Goal: Information Seeking & Learning: Learn about a topic

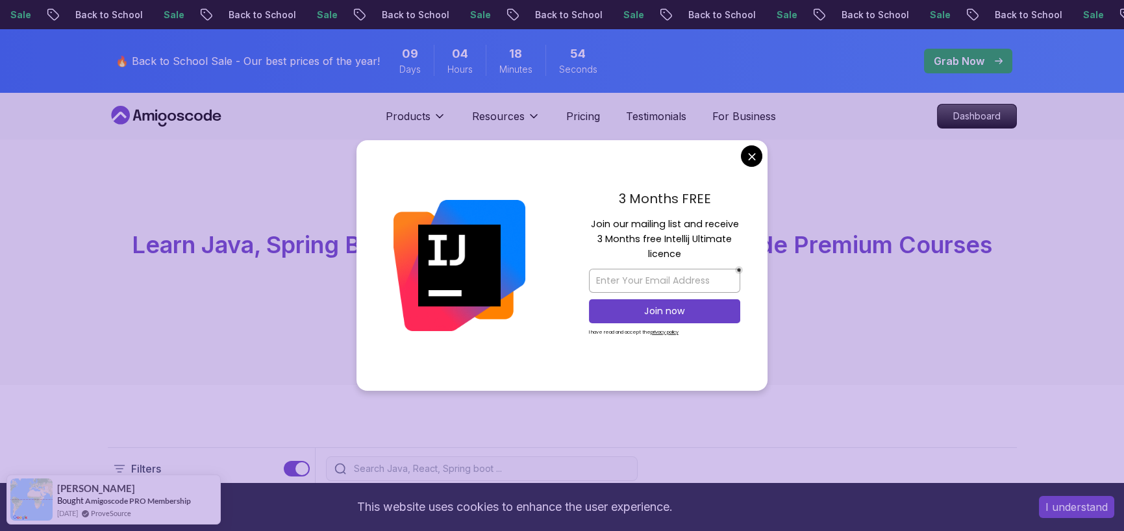
click at [56, 99] on div "Products Resources Pricing Testimonials For Business Dashboard" at bounding box center [562, 116] width 1124 height 47
drag, startPoint x: 741, startPoint y: 162, endPoint x: 750, endPoint y: 160, distance: 8.5
click at [746, 161] on div "3 Months FREE Join our mailing list and receive 3 Months free Intellij Ultimate…" at bounding box center [561, 265] width 411 height 251
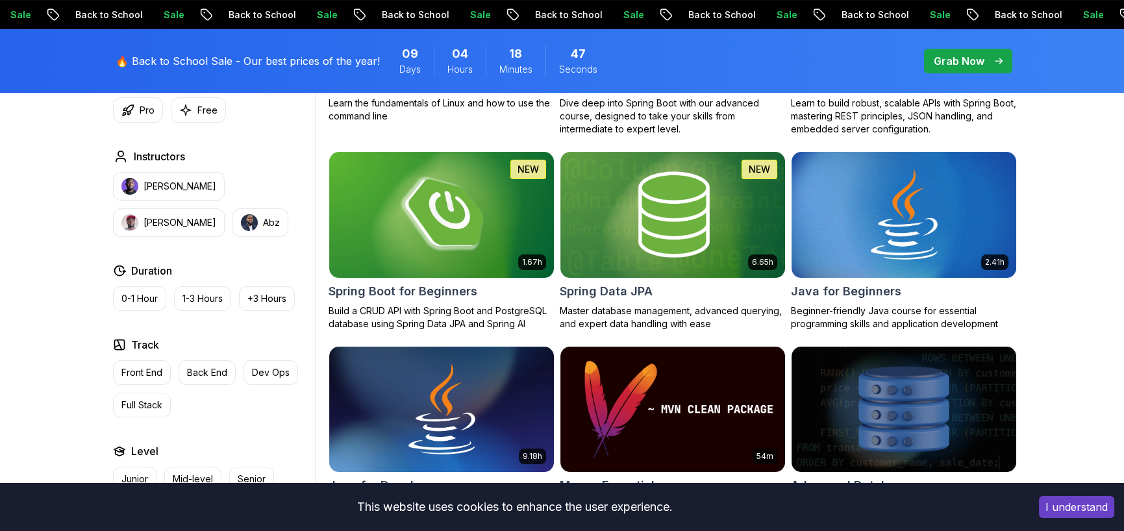
scroll to position [325, 0]
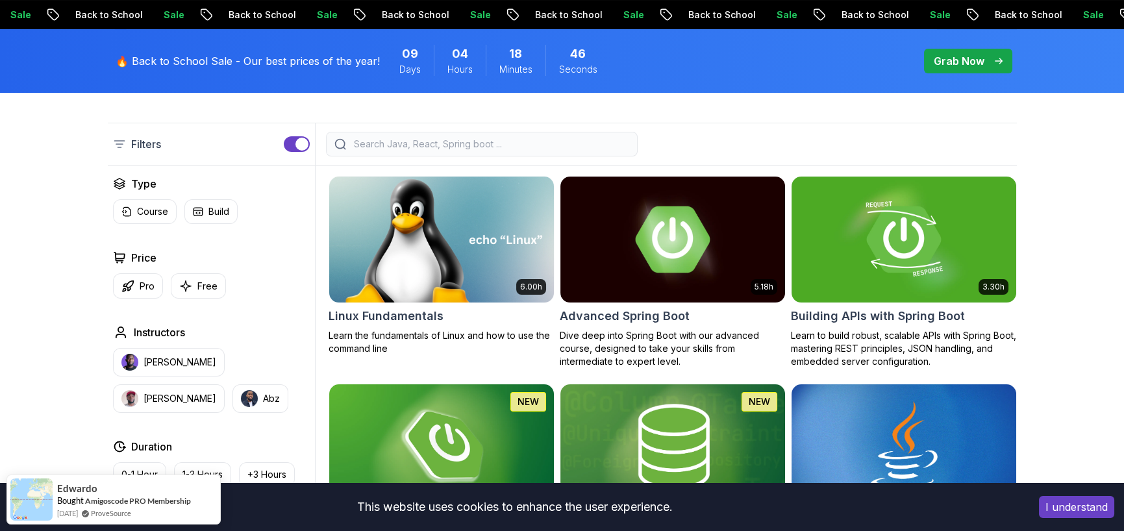
click at [521, 232] on img at bounding box center [441, 239] width 236 height 132
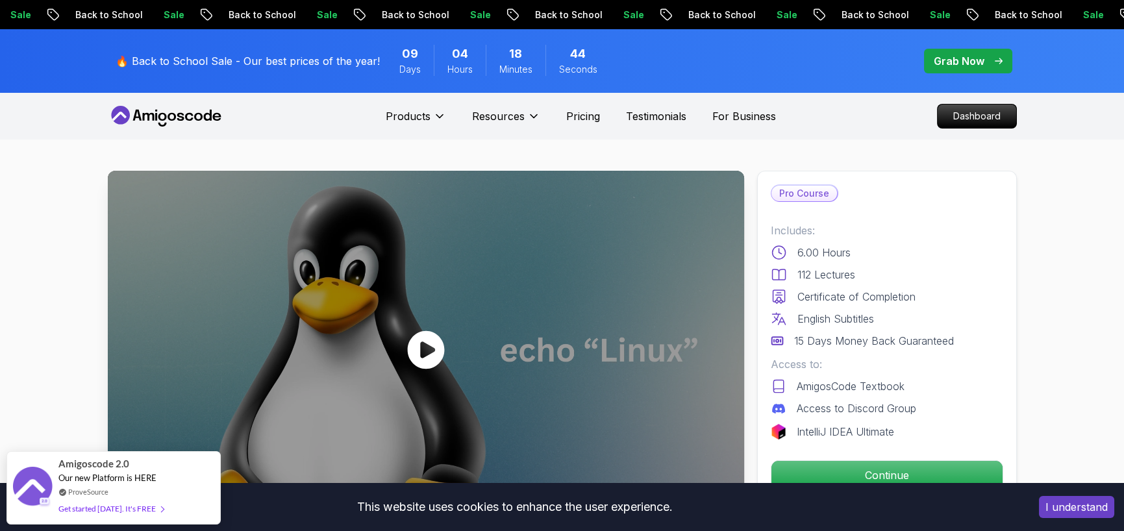
click at [414, 382] on div at bounding box center [426, 350] width 636 height 358
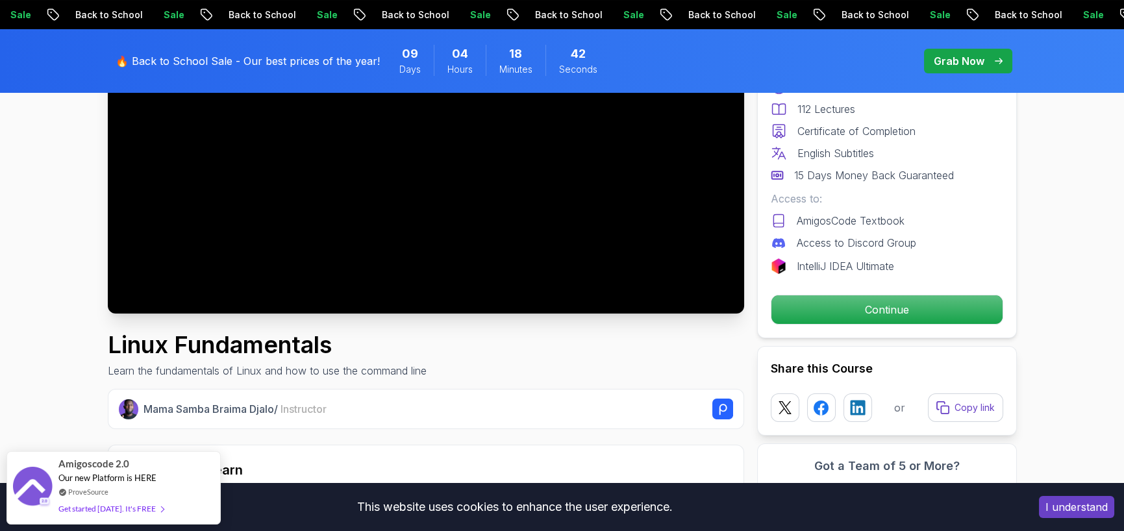
scroll to position [130, 0]
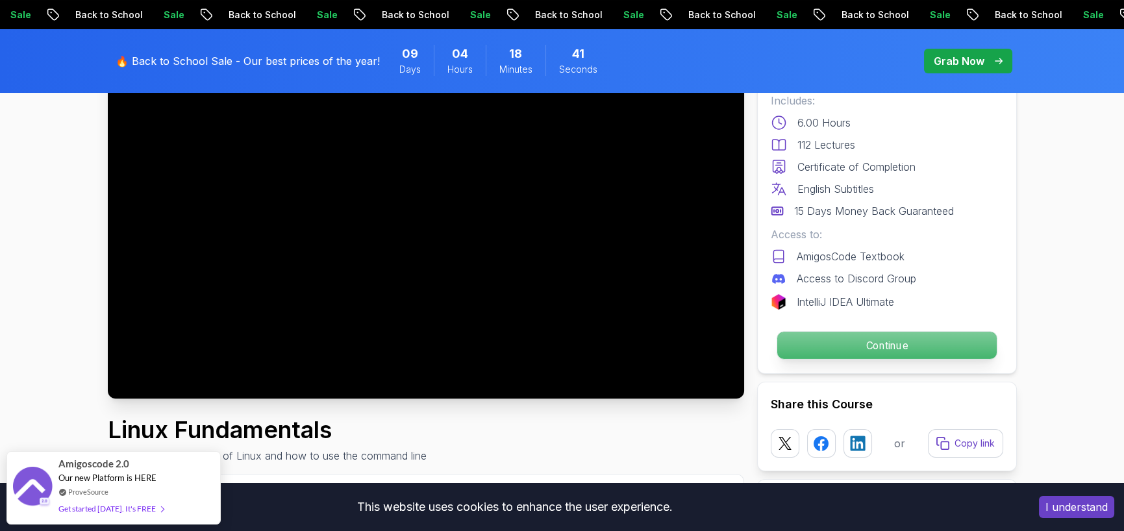
click at [865, 345] on p "Continue" at bounding box center [885, 345] width 219 height 27
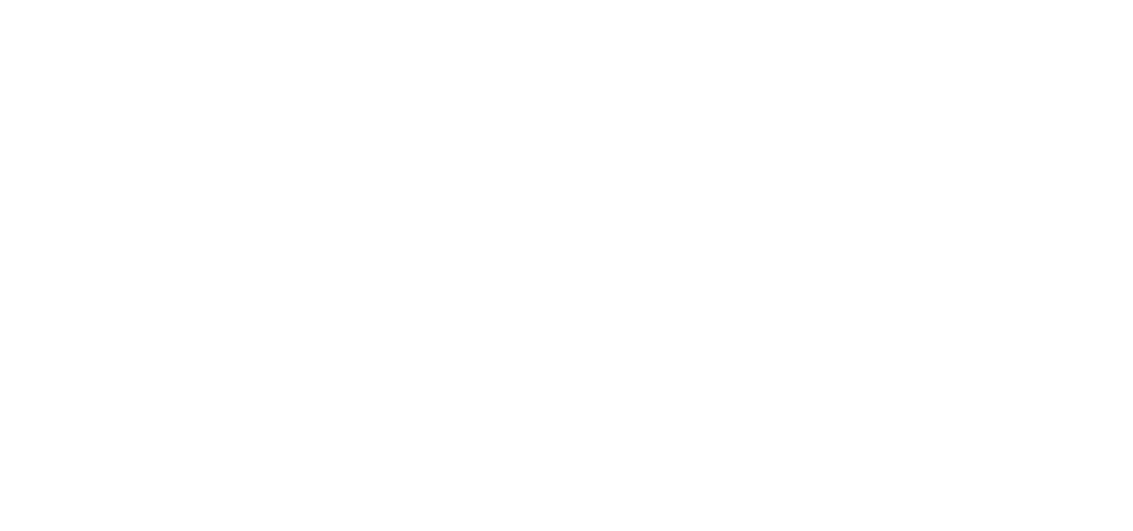
click at [911, 0] on html at bounding box center [566, 0] width 1133 height 0
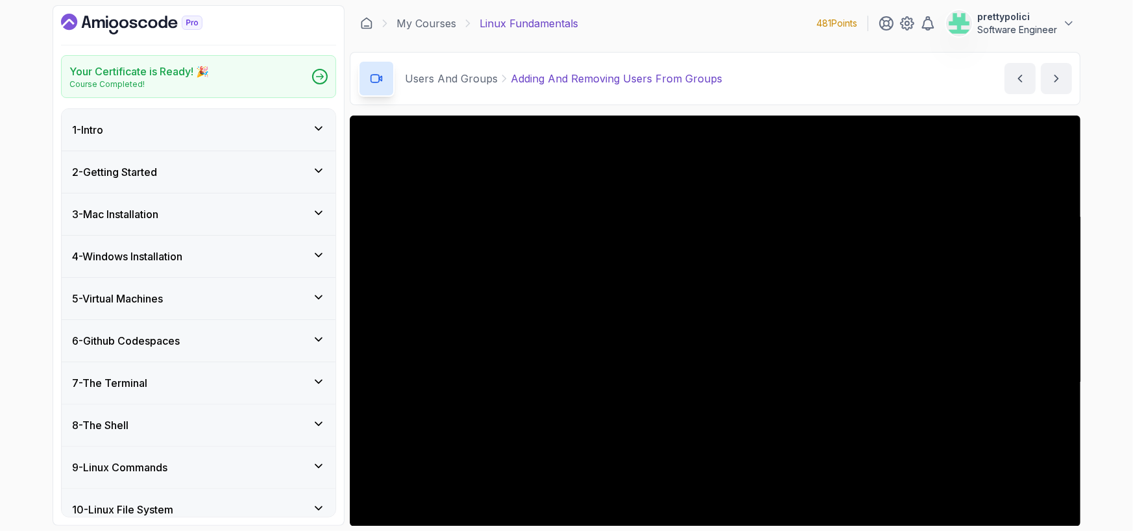
click at [1040, 19] on p "prettypolici" at bounding box center [1017, 16] width 80 height 13
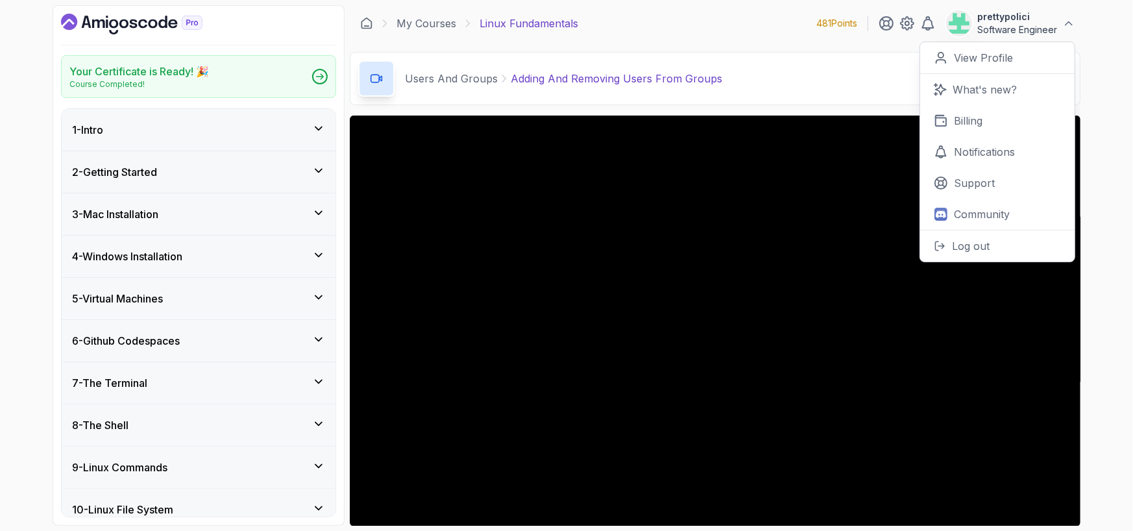
click at [317, 123] on icon at bounding box center [318, 128] width 13 height 13
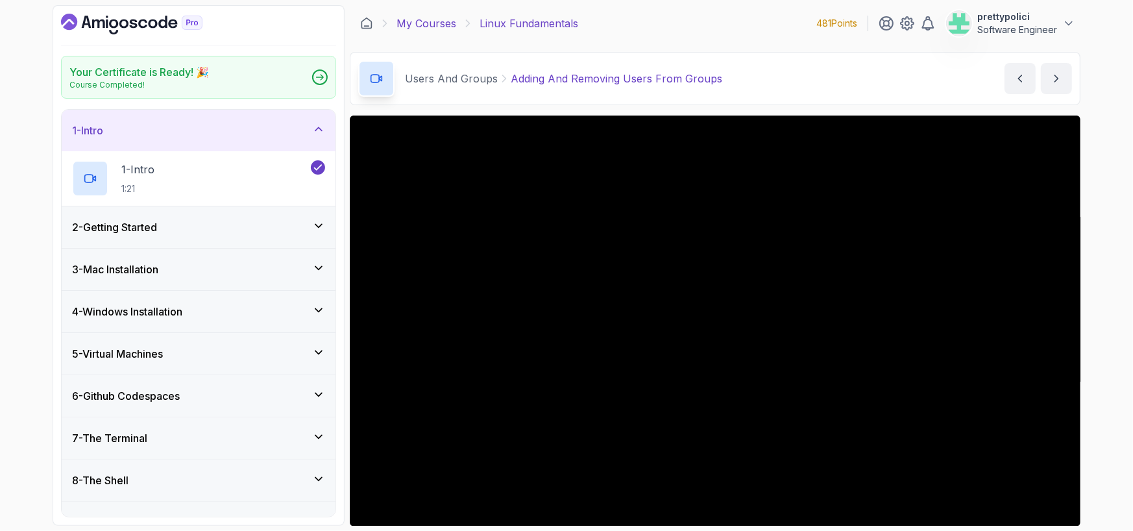
click at [445, 28] on link "My Courses" at bounding box center [427, 24] width 60 height 16
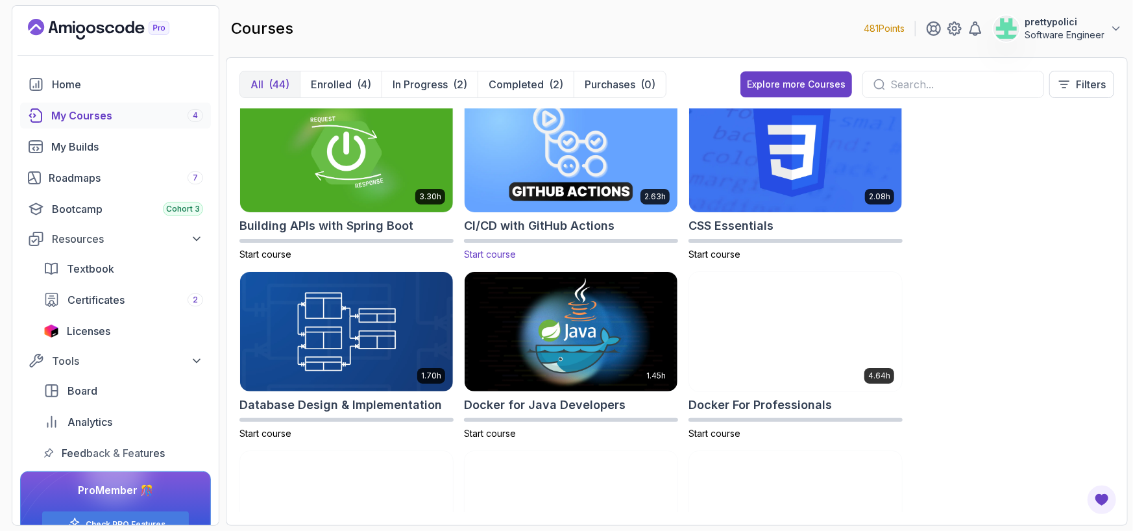
scroll to position [325, 0]
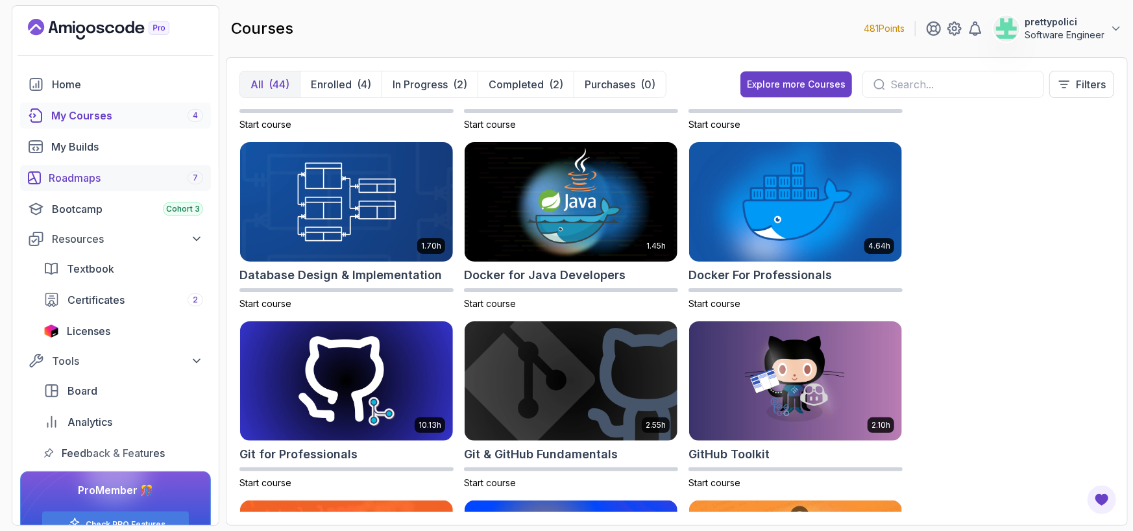
click at [78, 175] on div "Roadmaps 7" at bounding box center [126, 178] width 154 height 16
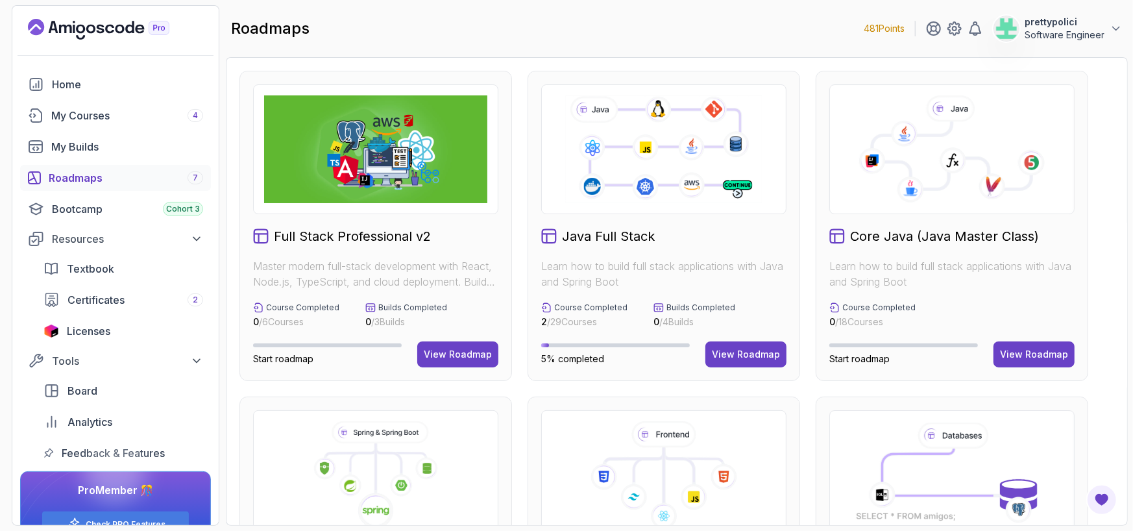
click at [381, 280] on p "Master modern full-stack development with React, Node.js, TypeScript, and cloud…" at bounding box center [375, 273] width 245 height 31
click at [450, 355] on div "View Roadmap" at bounding box center [458, 354] width 68 height 13
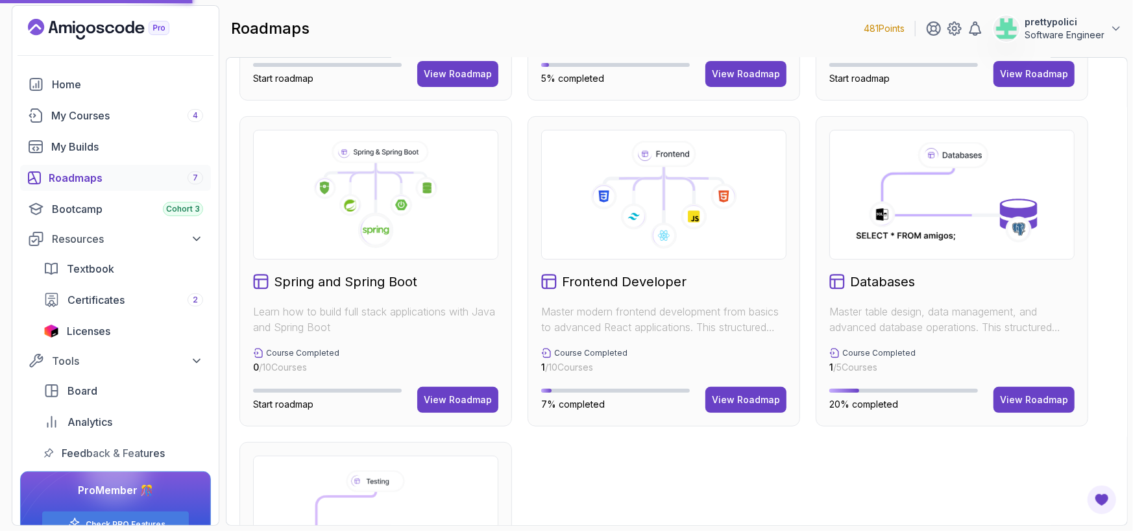
scroll to position [260, 0]
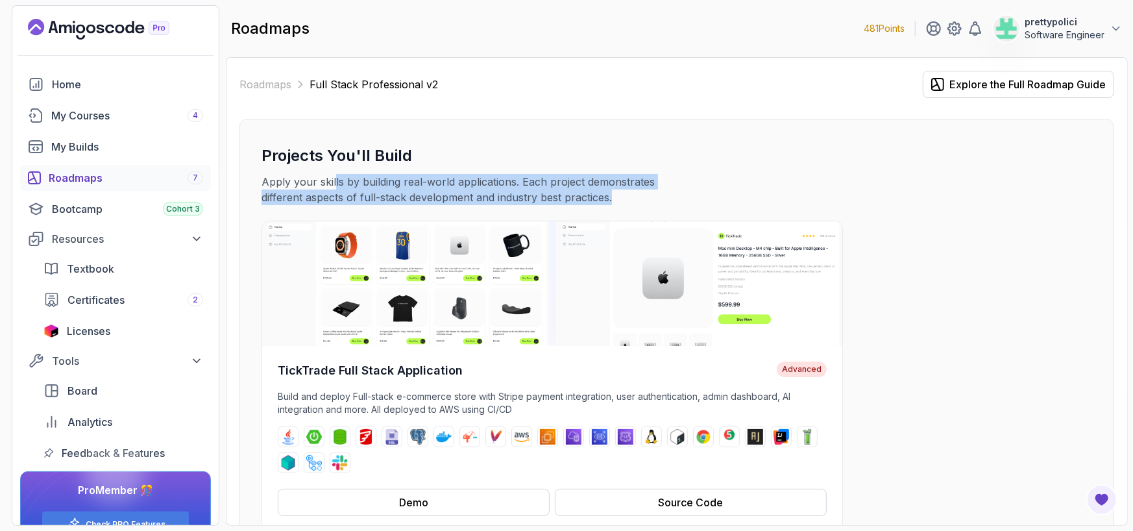
drag, startPoint x: 334, startPoint y: 178, endPoint x: 657, endPoint y: 196, distance: 324.4
click at [657, 196] on p "Apply your skills by building real-world applications. Each project demonstrate…" at bounding box center [480, 189] width 436 height 31
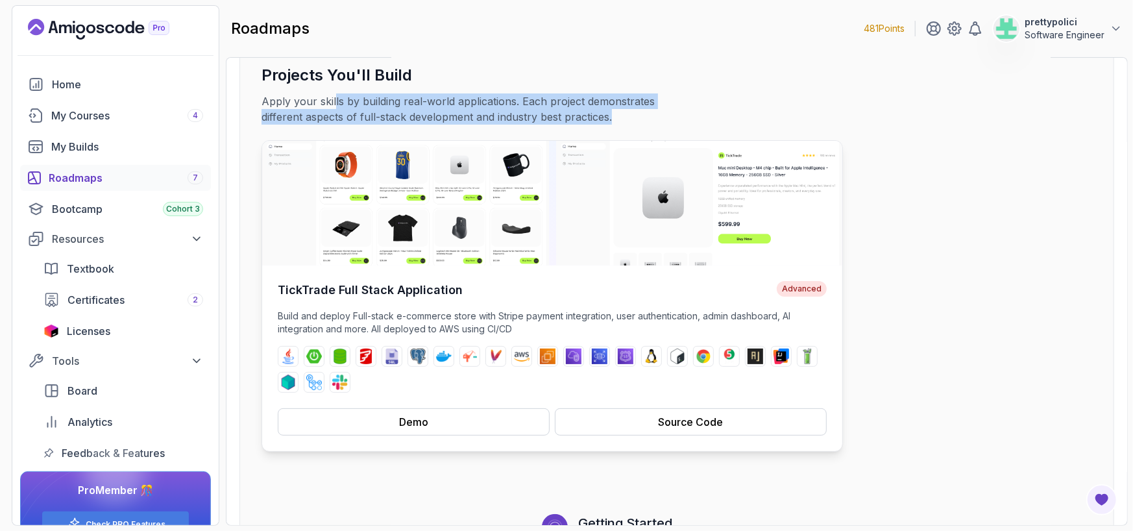
scroll to position [195, 0]
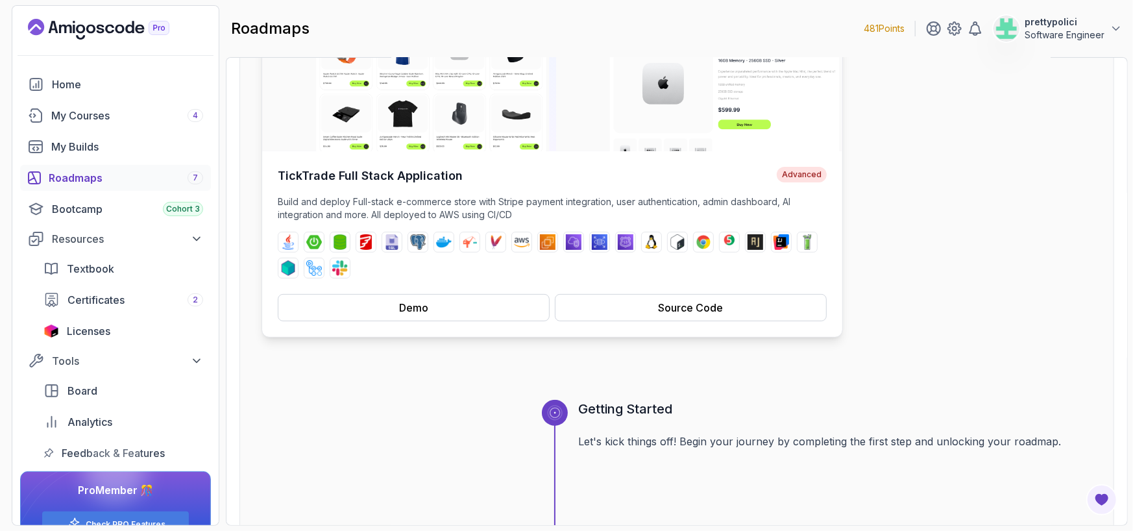
click at [659, 203] on p "Build and deploy Full-stack e-commerce store with Stripe payment integration, u…" at bounding box center [552, 208] width 549 height 26
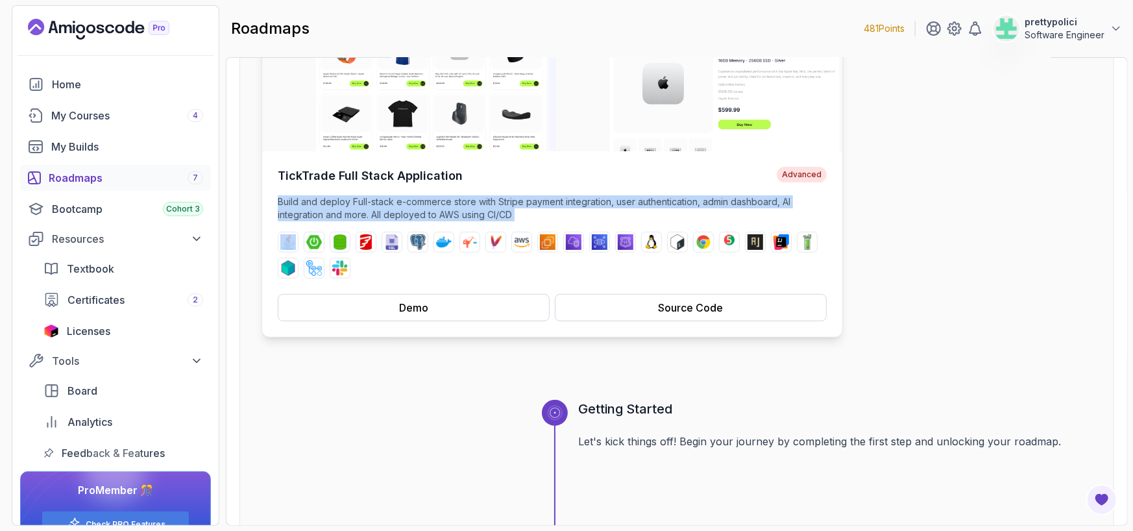
click at [659, 203] on p "Build and deploy Full-stack e-commerce store with Stripe payment integration, u…" at bounding box center [552, 208] width 549 height 26
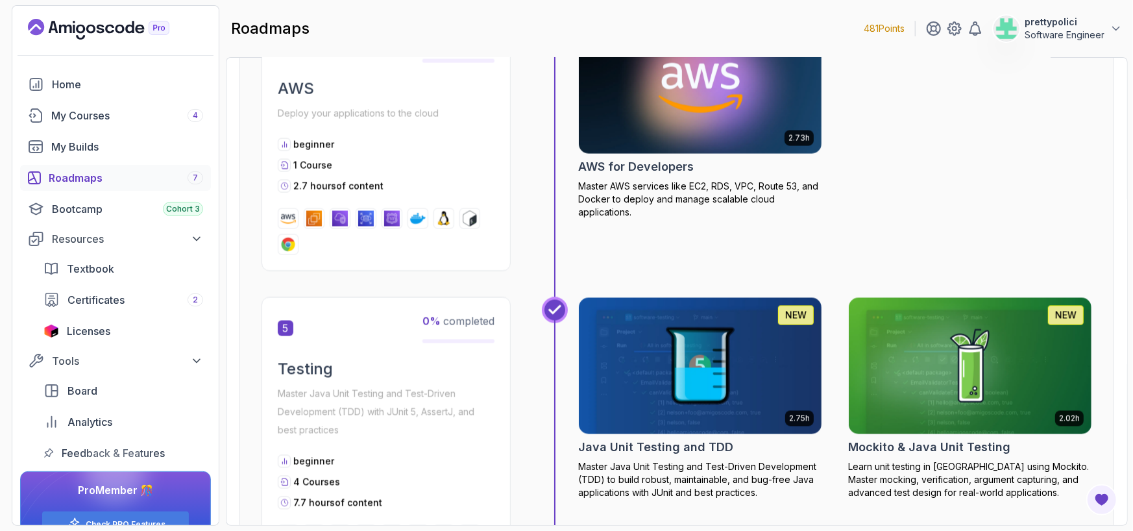
scroll to position [1702, 0]
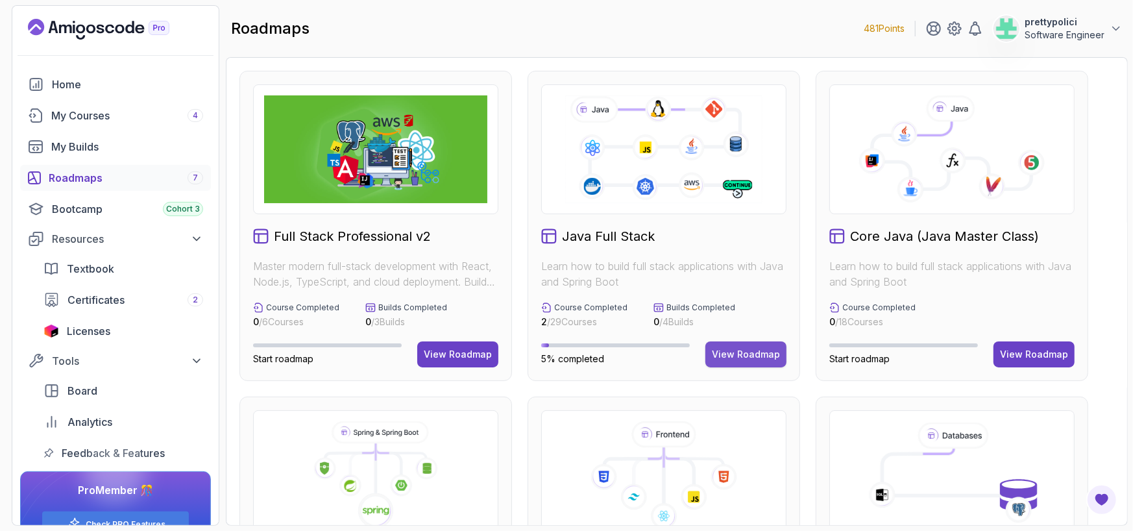
click at [757, 352] on div "View Roadmap" at bounding box center [746, 354] width 68 height 13
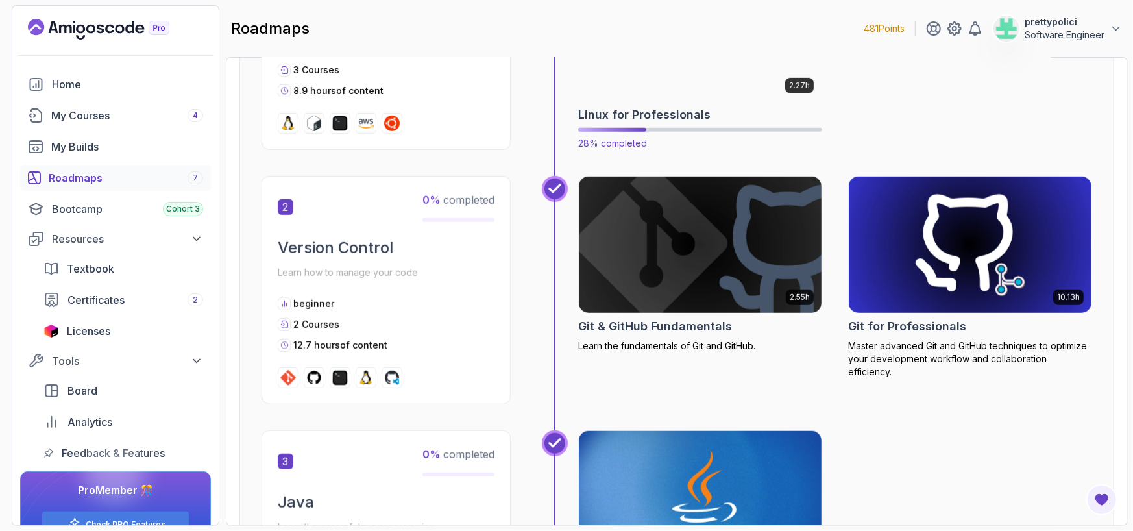
scroll to position [584, 0]
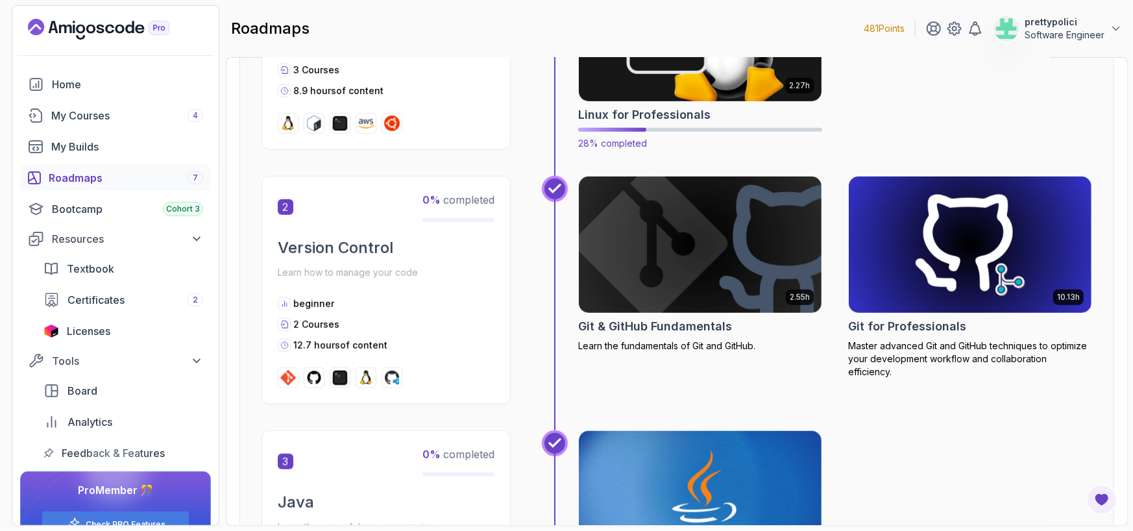
click at [740, 73] on img at bounding box center [700, 33] width 255 height 143
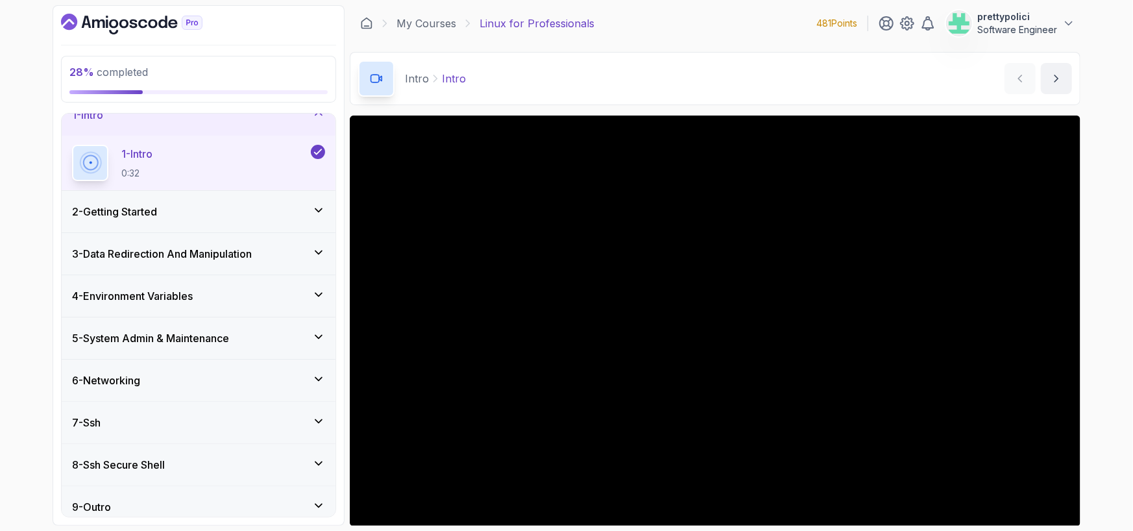
scroll to position [29, 0]
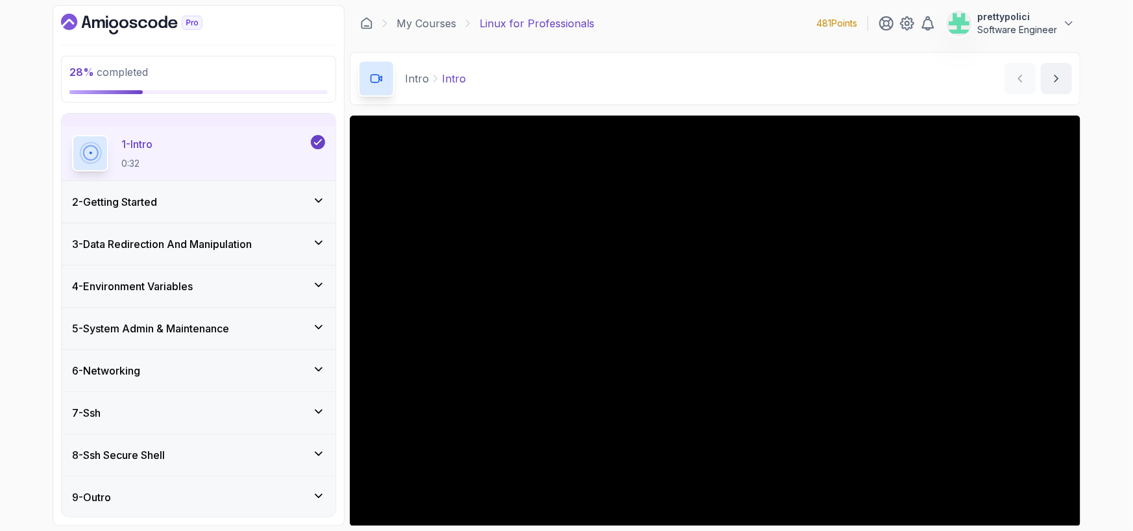
click at [90, 290] on h3 "4 - Environment Variables" at bounding box center [132, 286] width 121 height 16
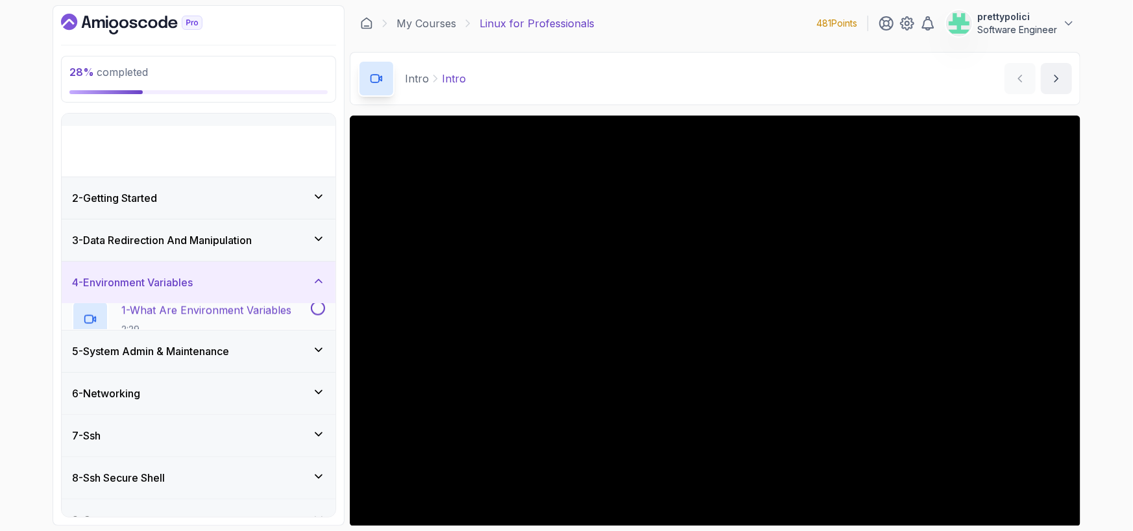
scroll to position [0, 0]
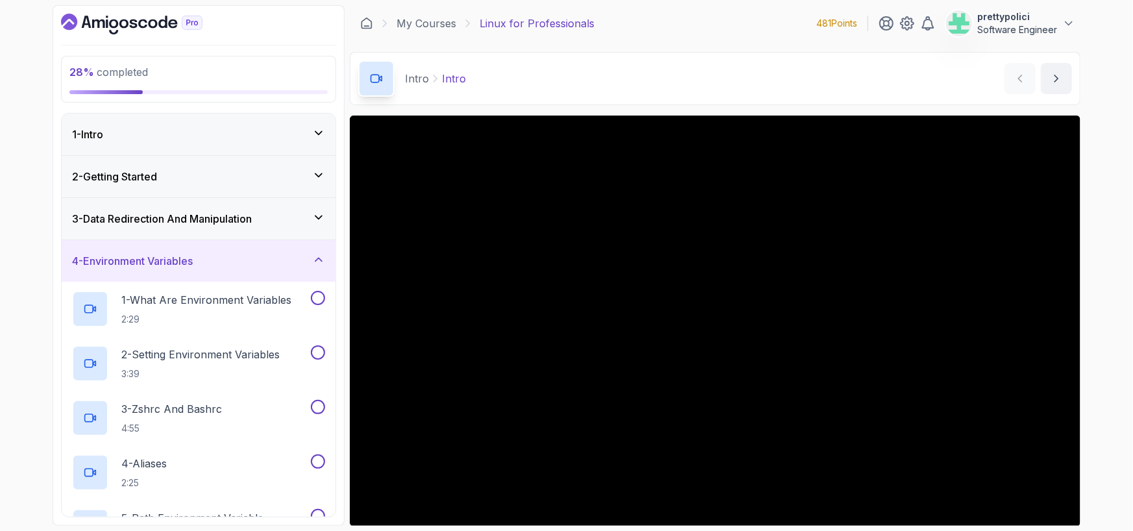
click at [191, 158] on div "2 - Getting Started" at bounding box center [199, 177] width 274 height 42
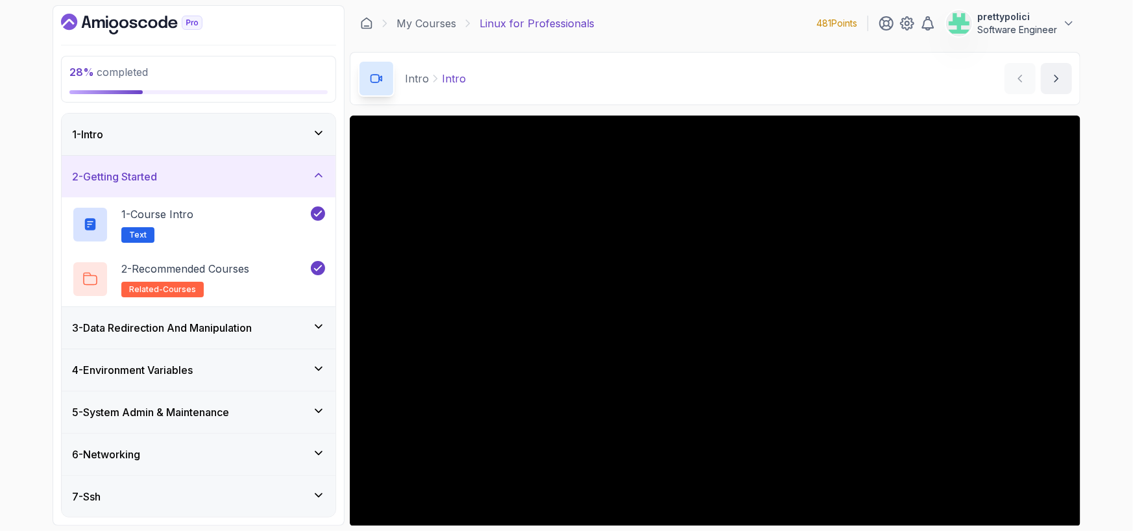
click at [252, 327] on h3 "3 - Data Redirection And Manipulation" at bounding box center [162, 328] width 180 height 16
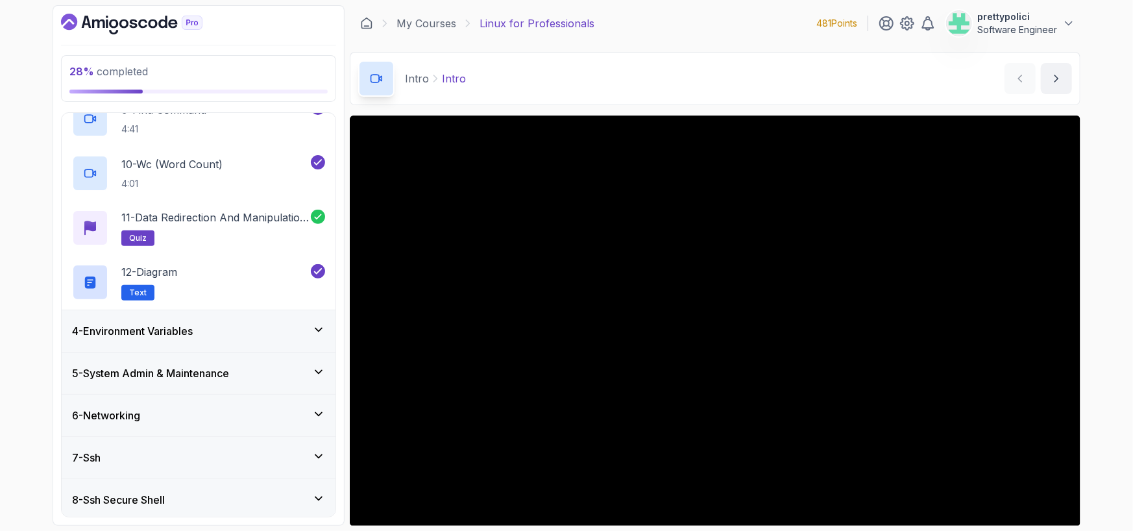
scroll to position [584, 0]
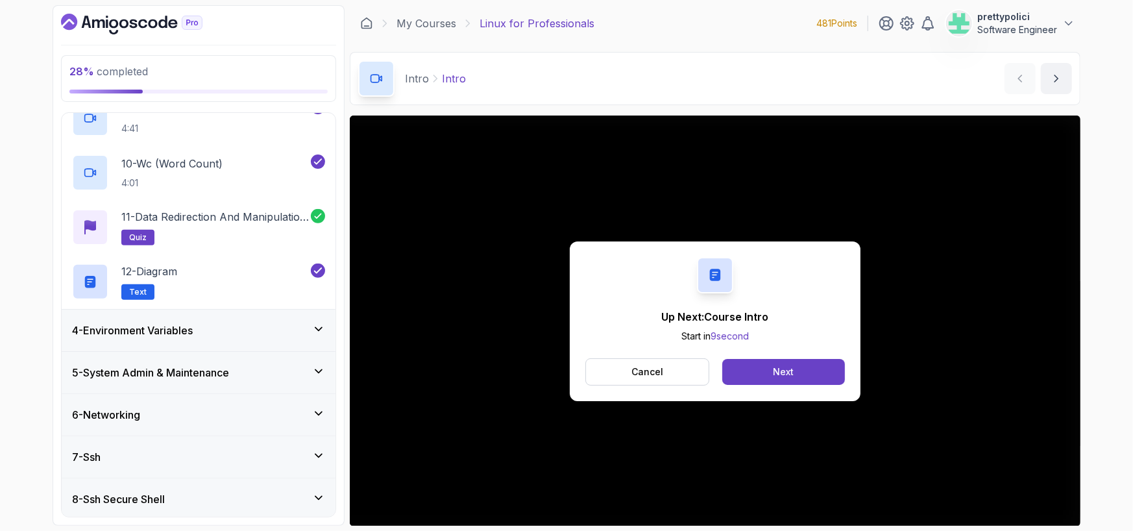
click at [166, 324] on h3 "4 - Environment Variables" at bounding box center [132, 331] width 121 height 16
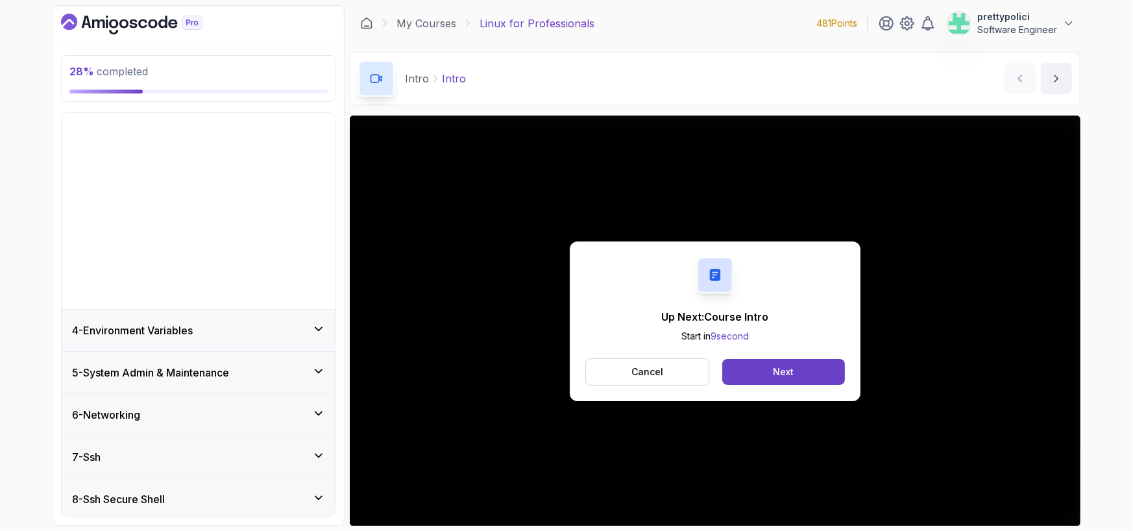
scroll to position [0, 0]
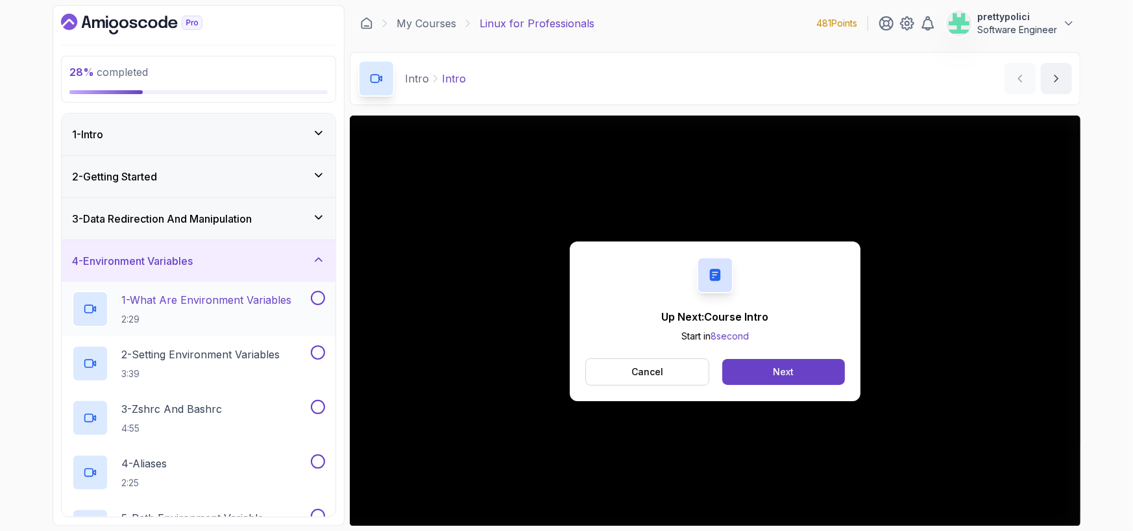
click at [227, 298] on p "1 - What Are Environment Variables" at bounding box center [206, 300] width 170 height 16
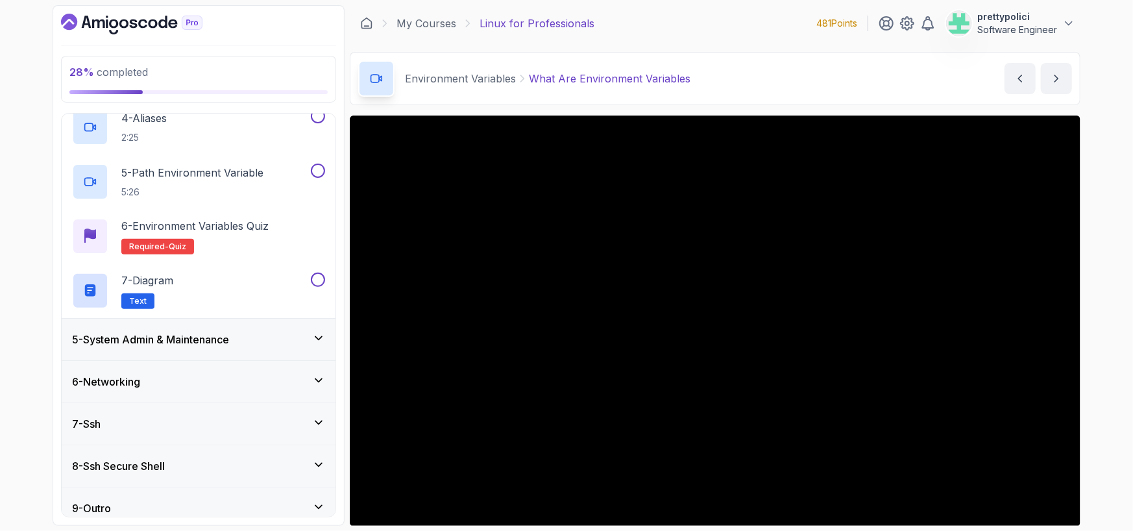
scroll to position [356, 0]
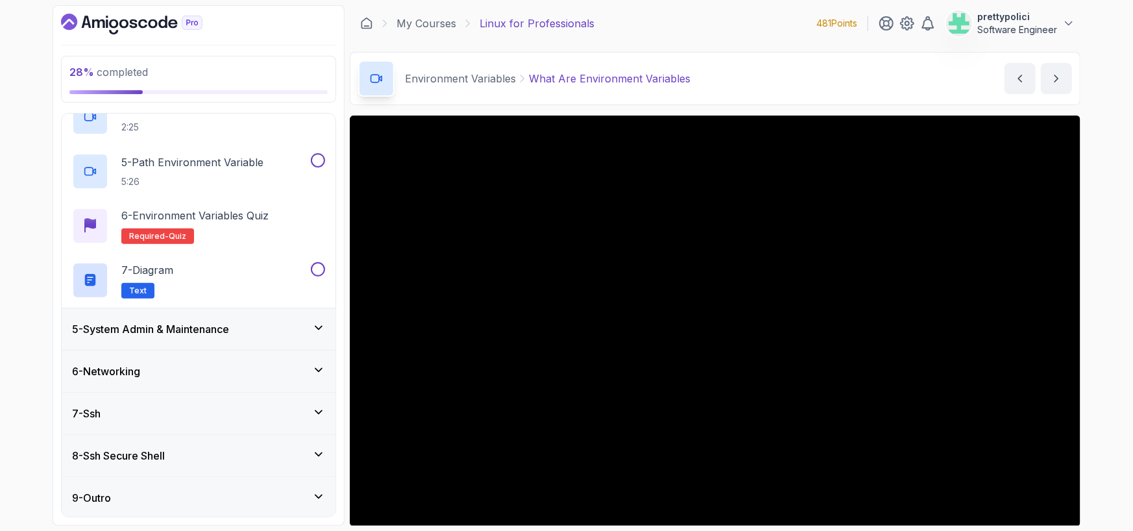
click at [169, 330] on h3 "5 - System Admin & Maintenance" at bounding box center [150, 329] width 157 height 16
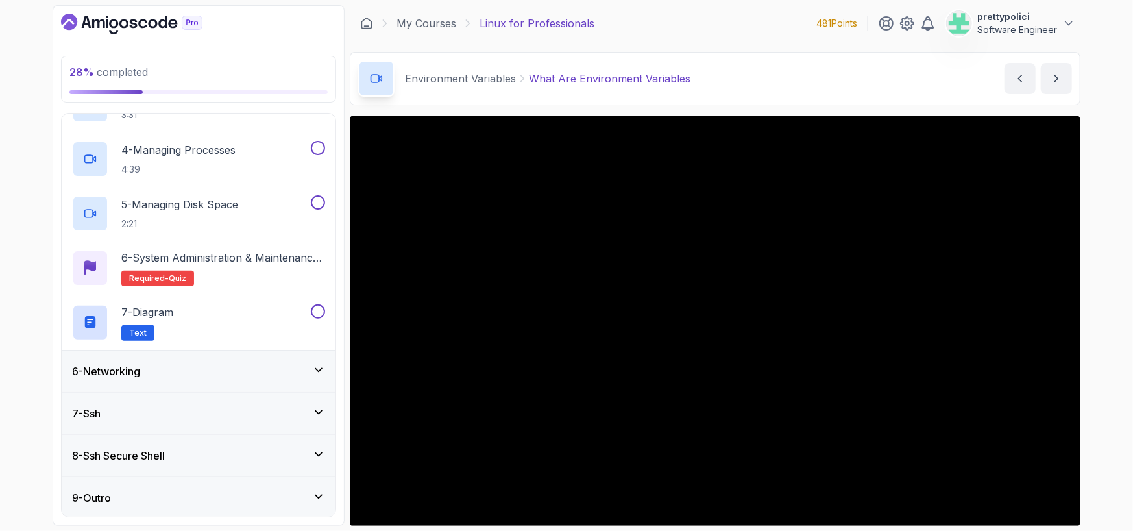
click at [130, 363] on h3 "6 - Networking" at bounding box center [106, 371] width 68 height 16
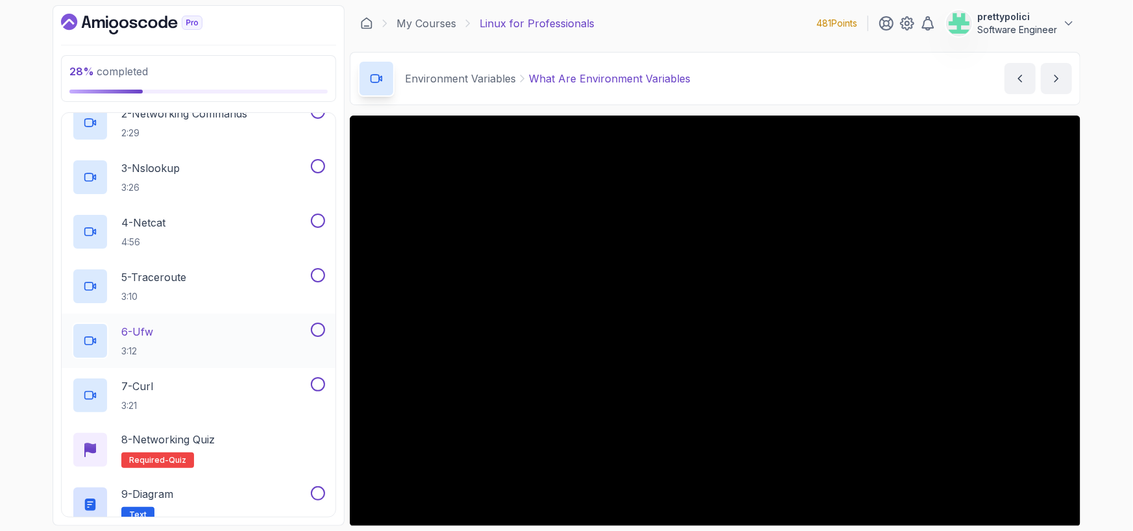
scroll to position [465, 0]
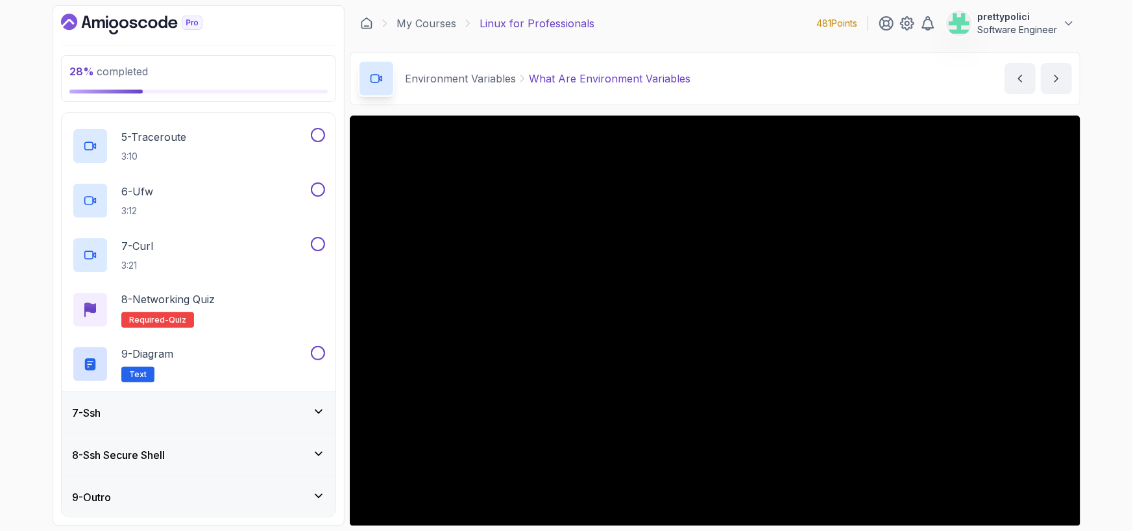
click at [101, 406] on h3 "7 - Ssh" at bounding box center [86, 413] width 29 height 16
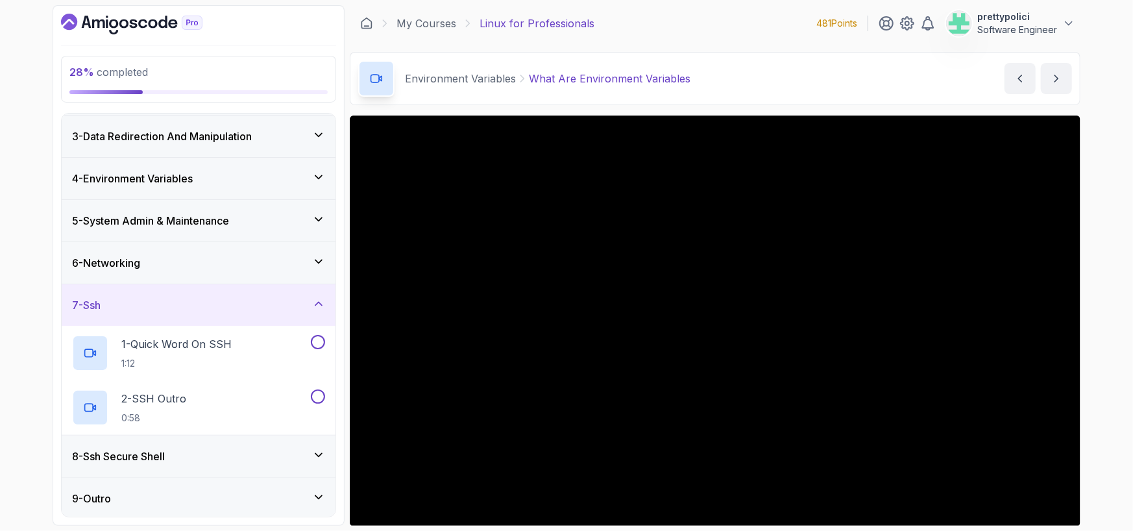
scroll to position [84, 0]
click at [149, 455] on h3 "8 - Ssh Secure Shell" at bounding box center [118, 455] width 93 height 16
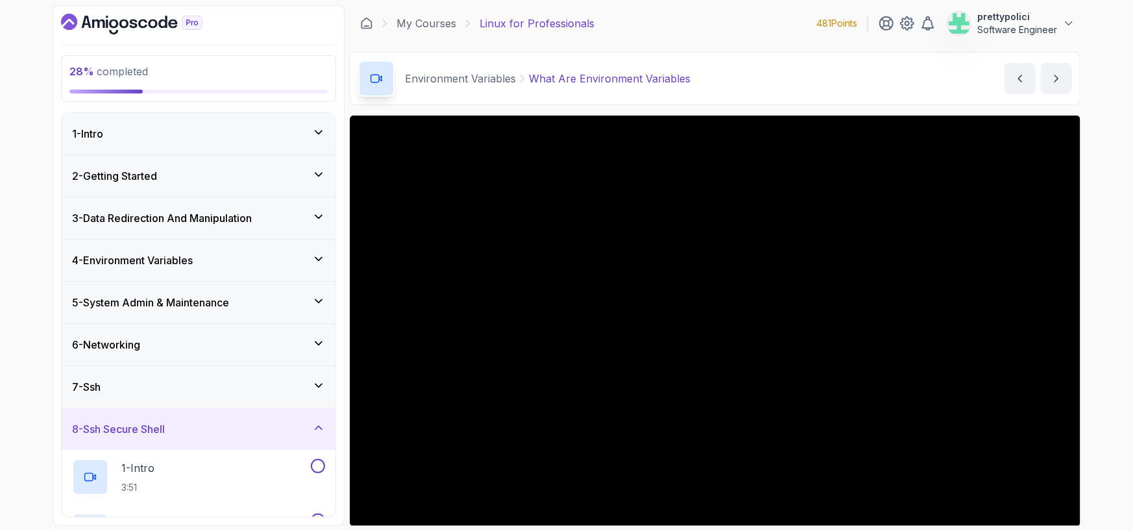
scroll to position [0, 0]
click at [143, 199] on div "3 - Data Redirection And Manipulation" at bounding box center [199, 218] width 274 height 42
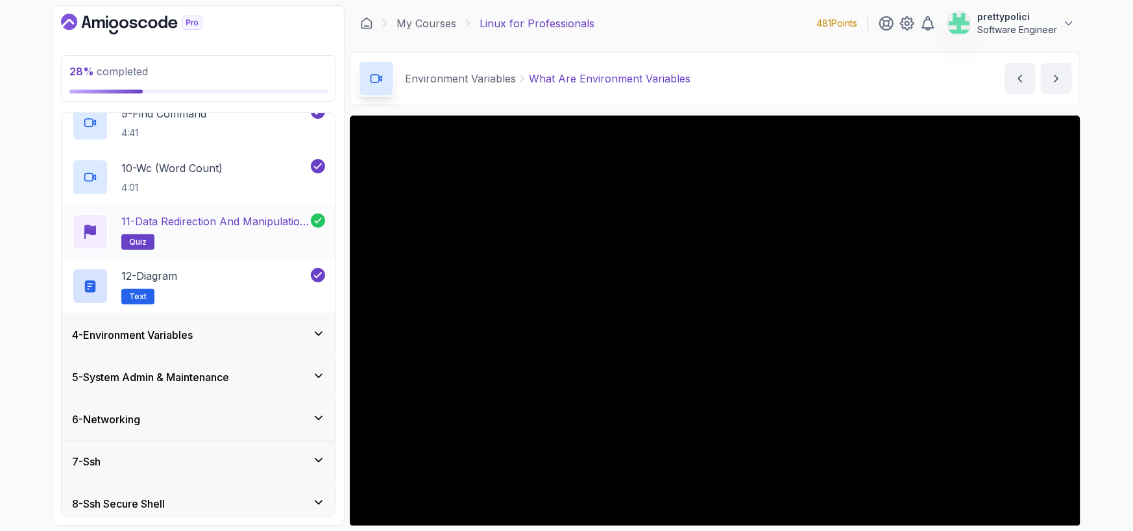
scroll to position [584, 0]
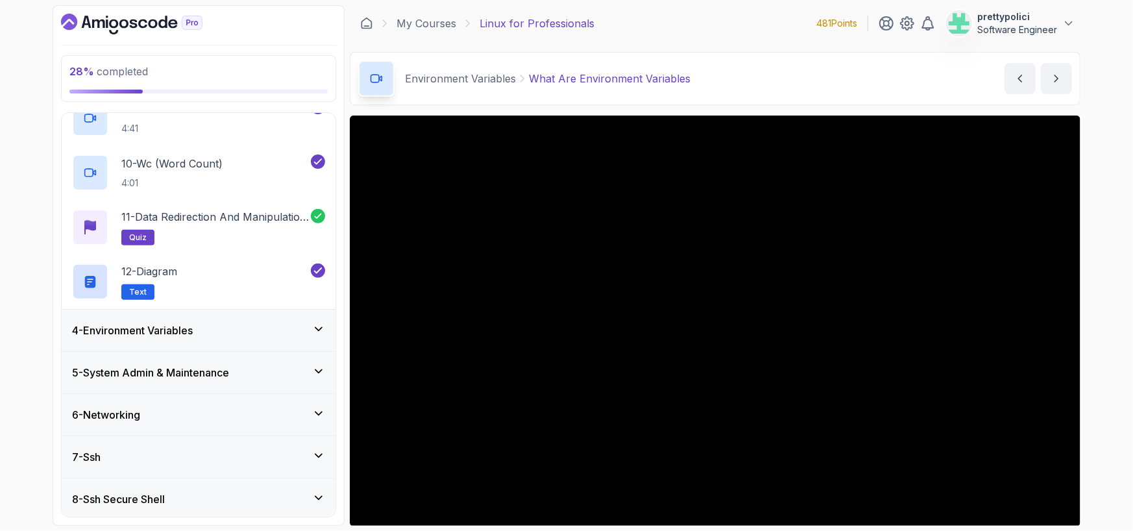
click at [193, 330] on h3 "4 - Environment Variables" at bounding box center [132, 331] width 121 height 16
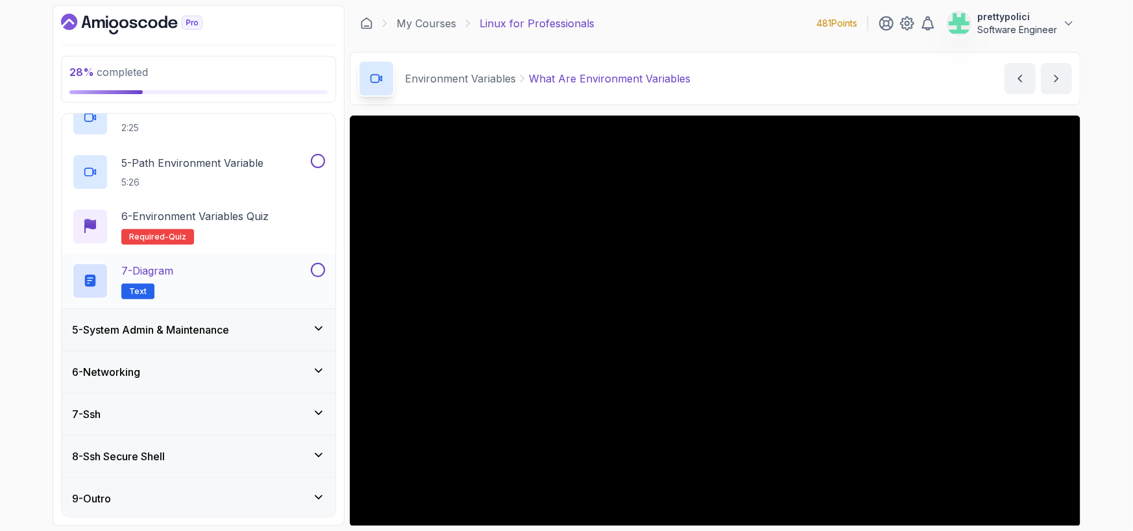
scroll to position [356, 0]
click at [198, 332] on h3 "5 - System Admin & Maintenance" at bounding box center [150, 329] width 157 height 16
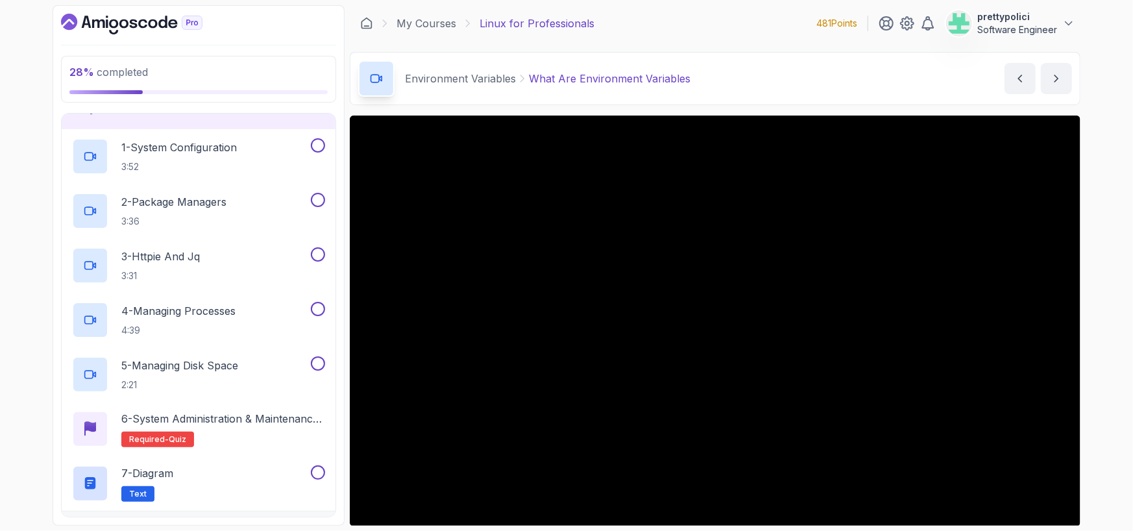
scroll to position [325, 0]
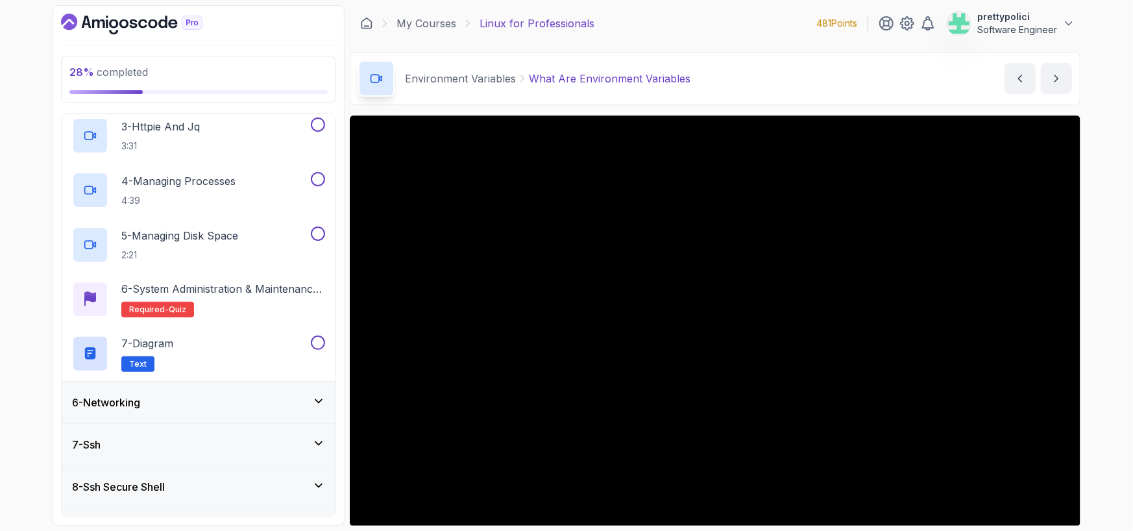
click at [194, 407] on div "6 - Networking" at bounding box center [198, 403] width 253 height 16
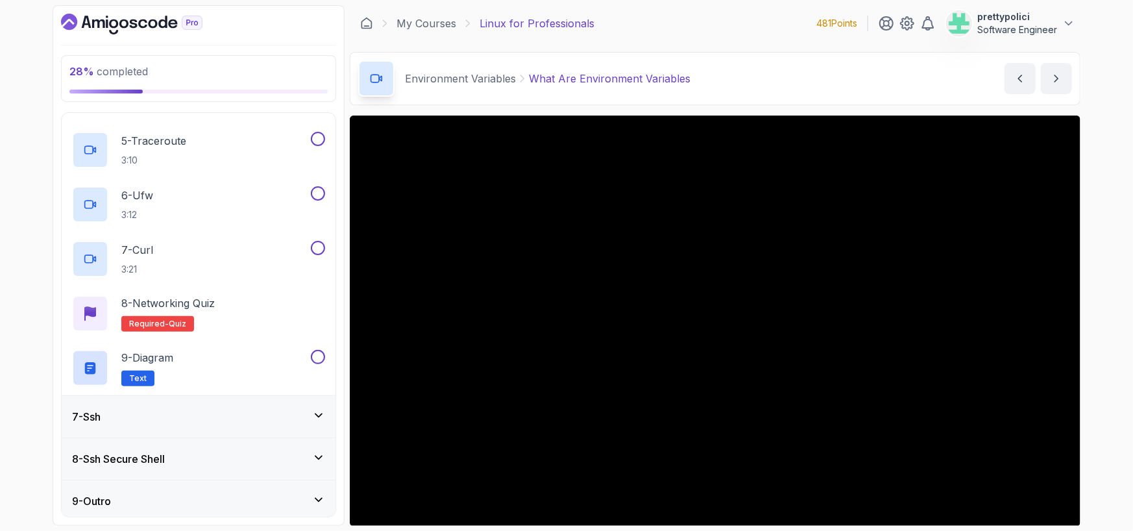
scroll to position [465, 0]
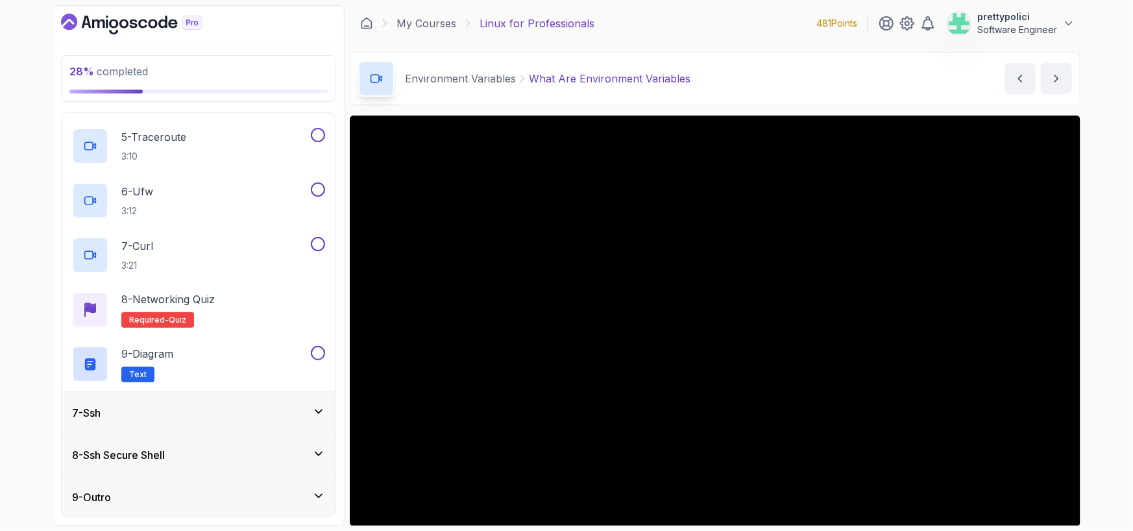
click at [164, 411] on div "7 - Ssh" at bounding box center [198, 413] width 253 height 16
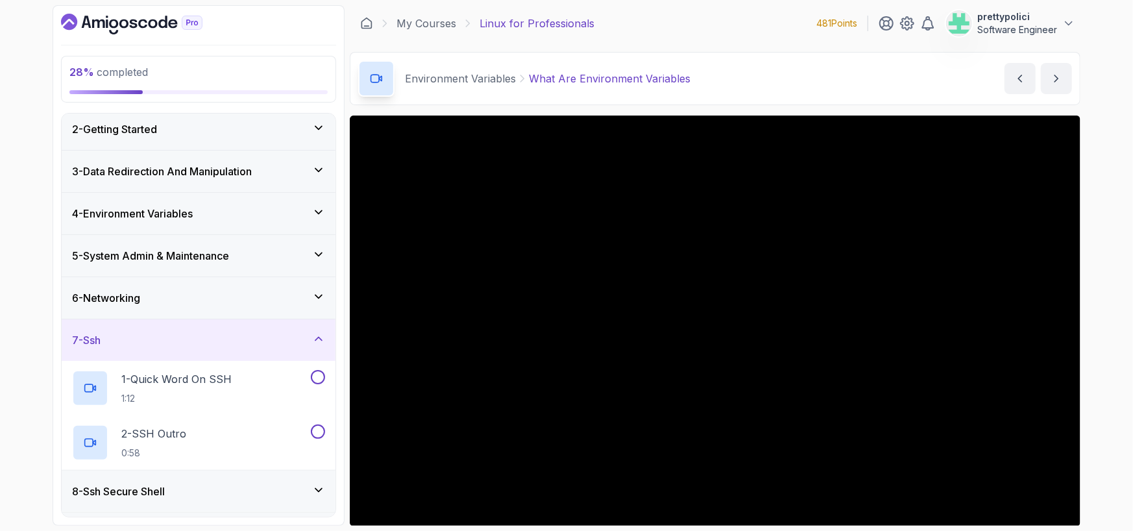
scroll to position [84, 0]
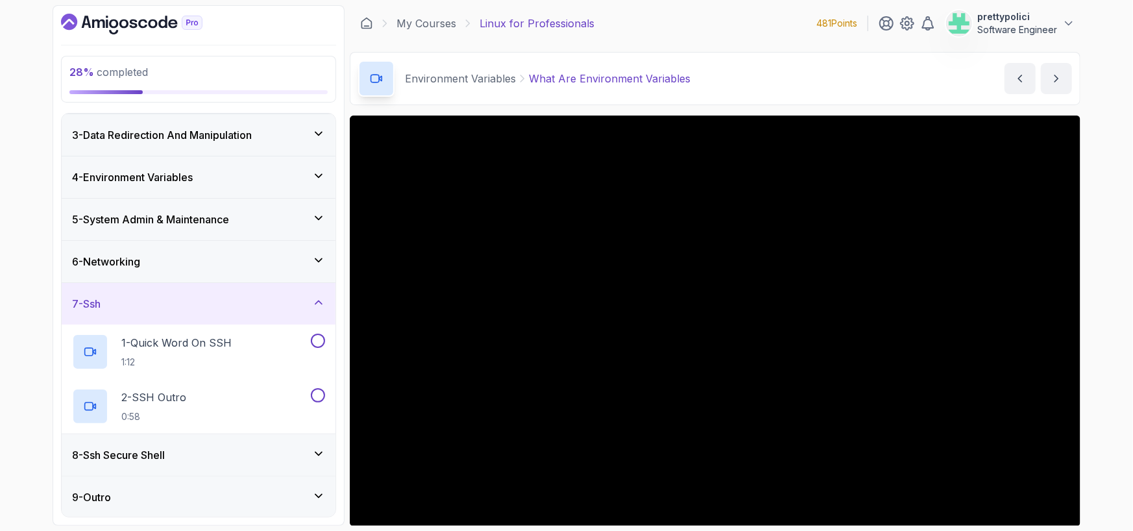
click at [159, 449] on h3 "8 - Ssh Secure Shell" at bounding box center [118, 455] width 93 height 16
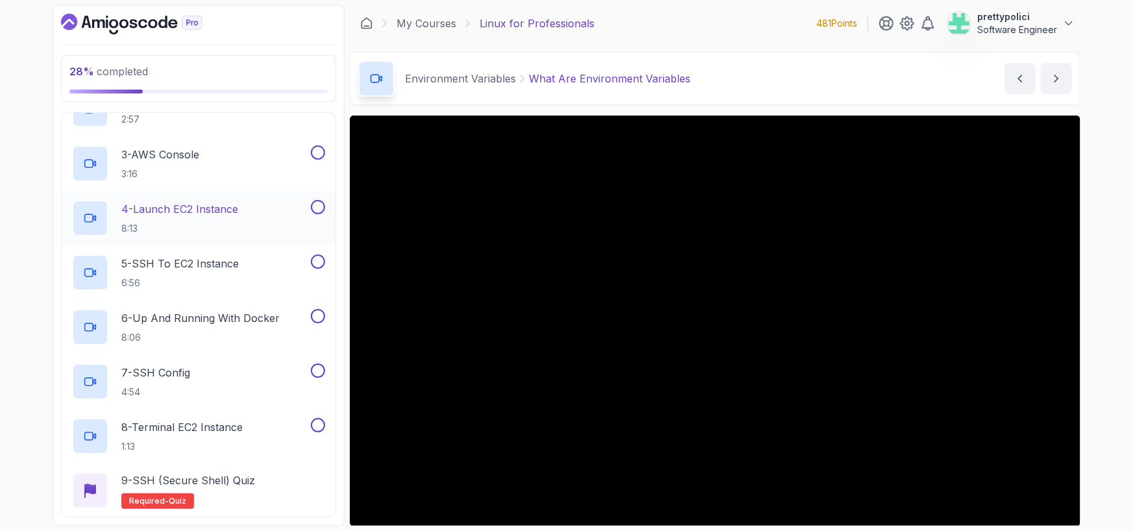
scroll to position [519, 0]
